Goal: Find specific page/section: Find specific page/section

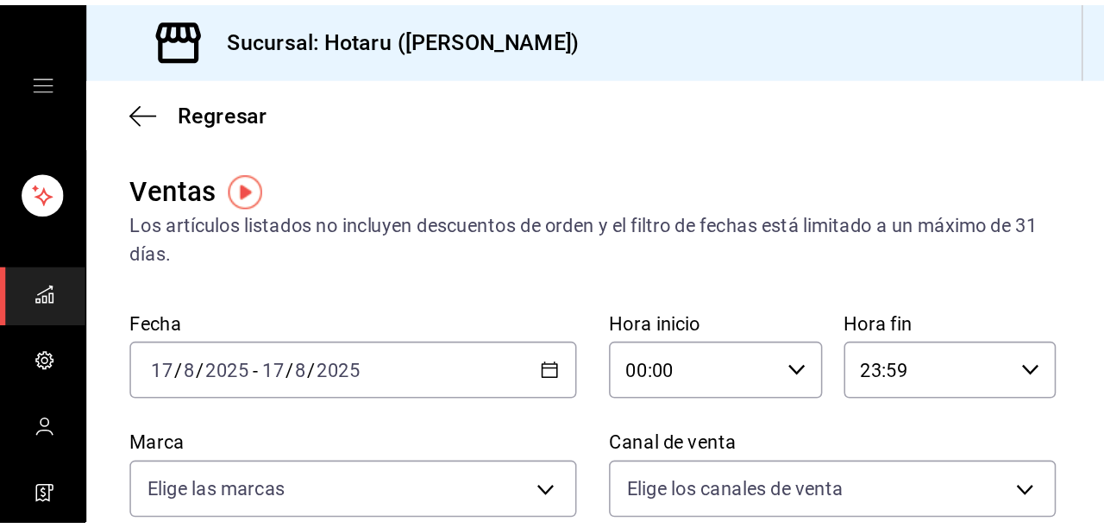
scroll to position [27, 0]
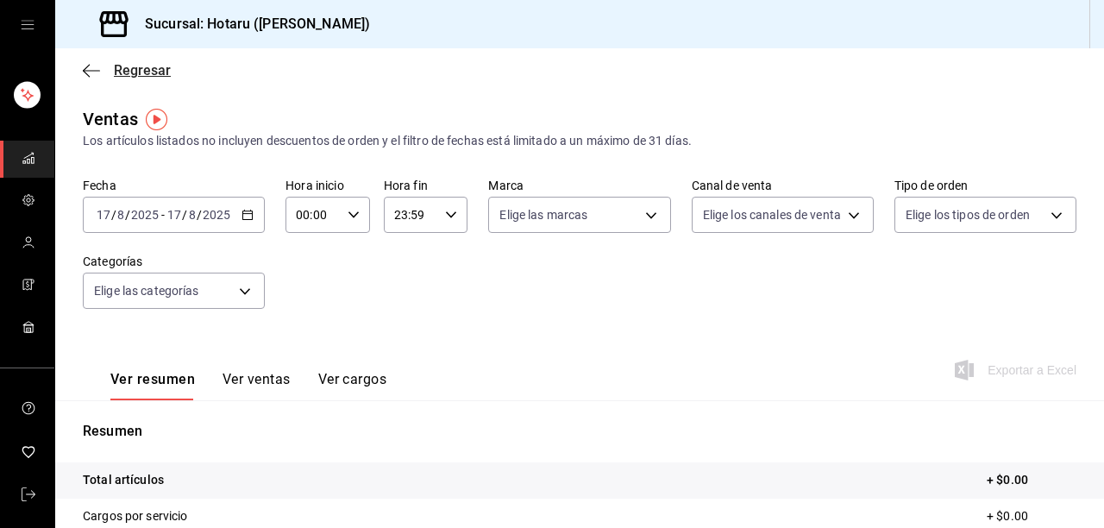
click at [93, 78] on icon "button" at bounding box center [91, 71] width 17 height 16
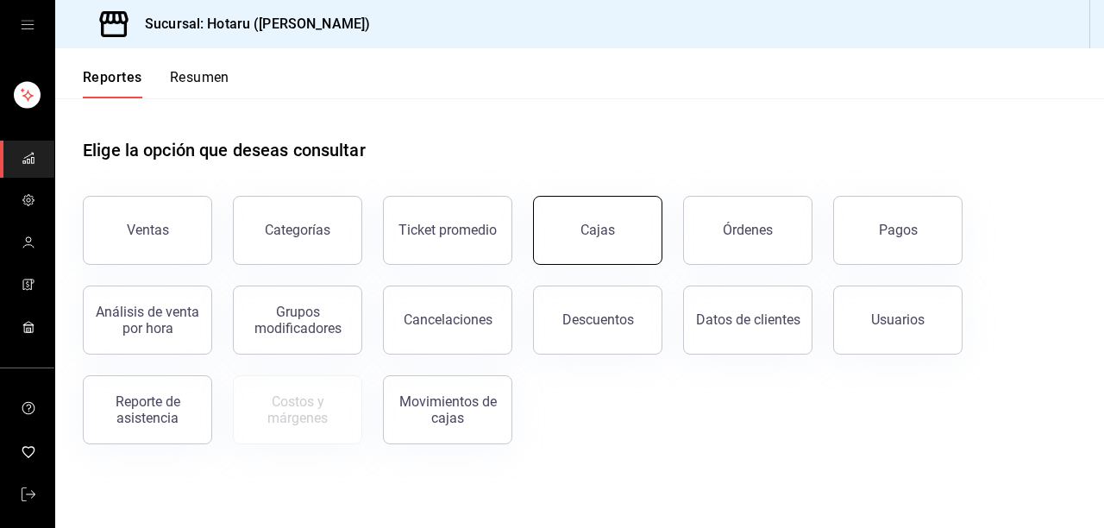
click at [561, 200] on button "Cajas" at bounding box center [597, 230] width 129 height 69
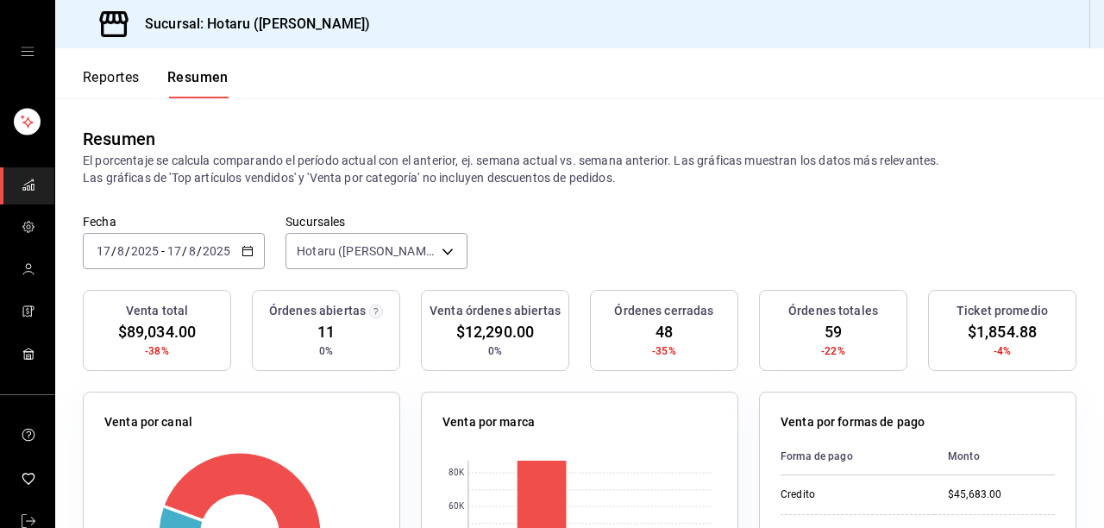
click at [139, 76] on button "Reportes" at bounding box center [111, 83] width 57 height 29
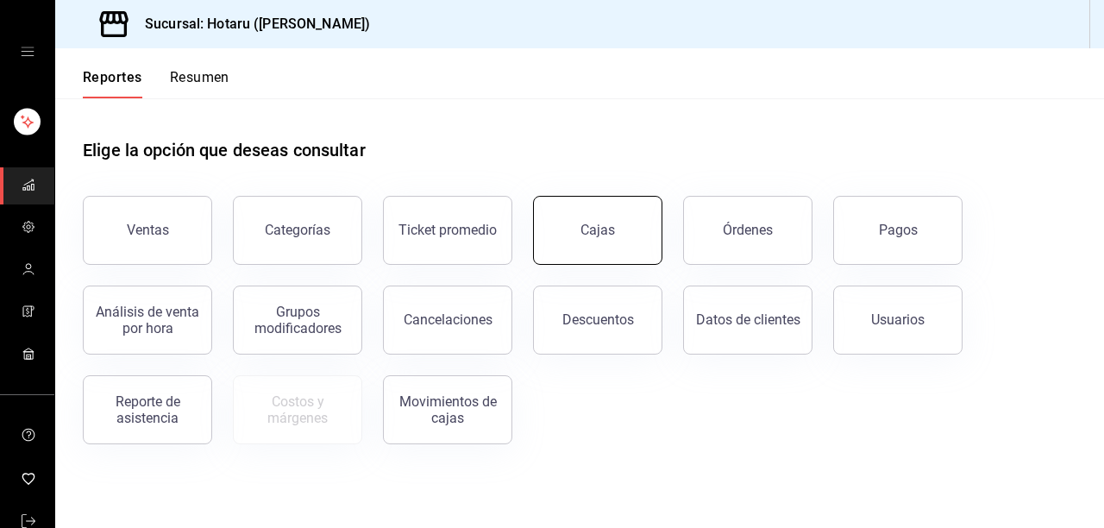
click at [594, 244] on button "Cajas" at bounding box center [597, 230] width 129 height 69
